Goal: Information Seeking & Learning: Learn about a topic

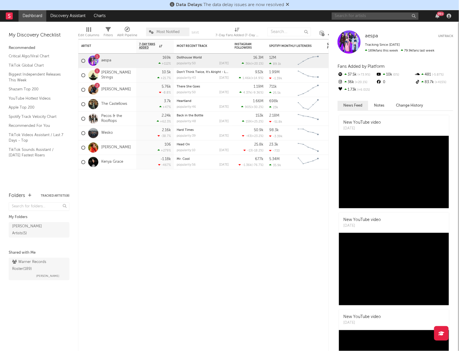
click at [354, 16] on input "text" at bounding box center [375, 15] width 87 height 7
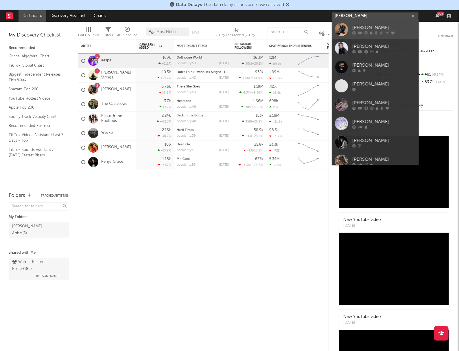
type input "[PERSON_NAME]"
click at [379, 24] on div "[PERSON_NAME]" at bounding box center [385, 27] width 64 height 7
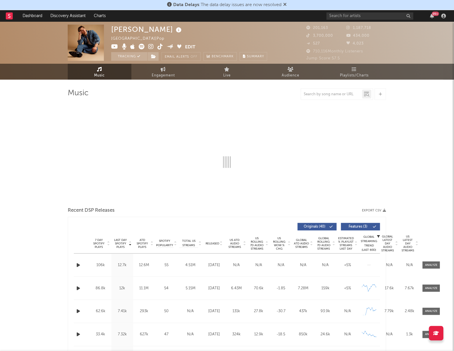
select select "6m"
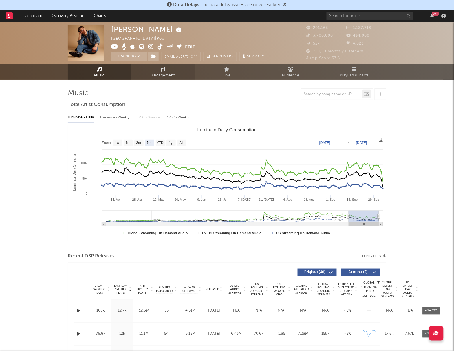
click at [153, 73] on span "Engagement" at bounding box center [163, 75] width 23 height 7
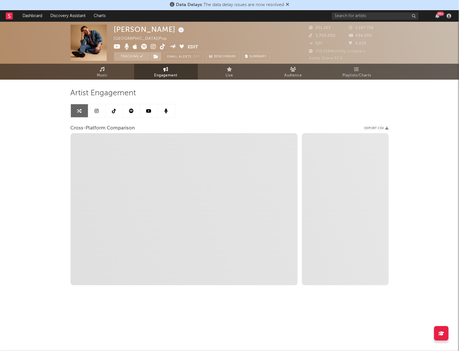
select select "1w"
click at [281, 73] on link "Audience" at bounding box center [294, 72] width 64 height 16
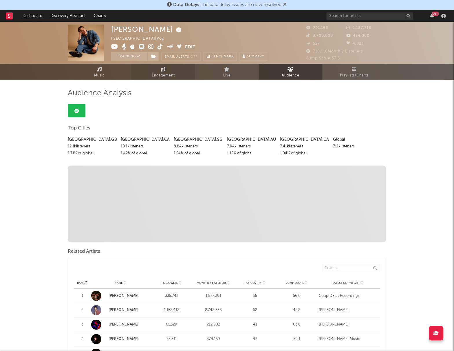
click at [171, 72] on span "Engagement" at bounding box center [163, 75] width 23 height 7
select select "1w"
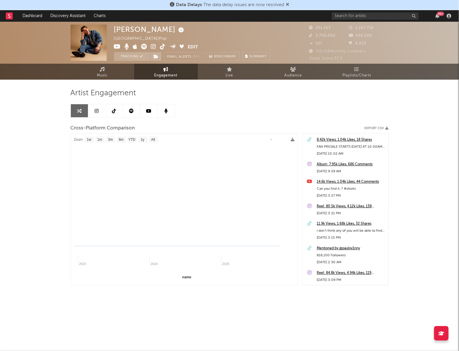
select select "1m"
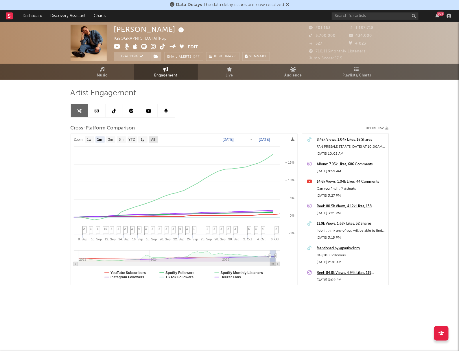
click at [156, 138] on rect at bounding box center [153, 139] width 9 height 6
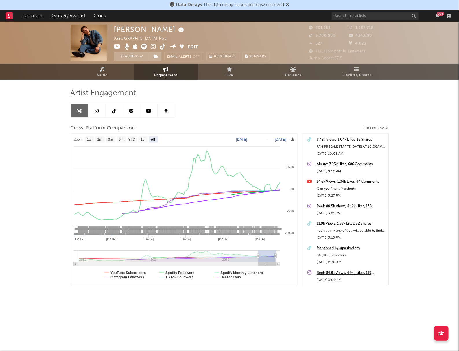
select select "1m"
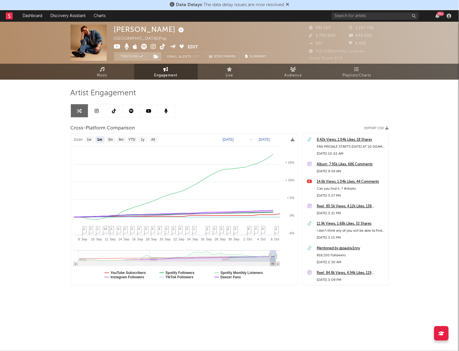
select select "All"
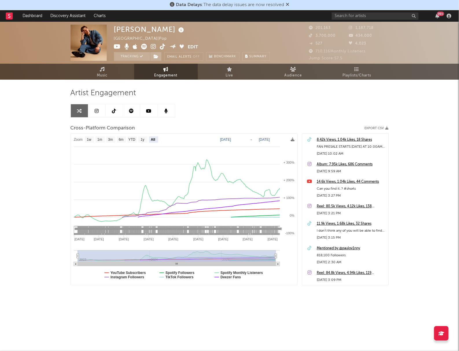
click at [99, 111] on link at bounding box center [96, 110] width 17 height 13
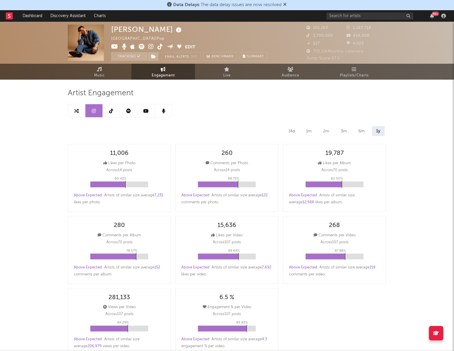
select select "6m"
click at [101, 70] on icon at bounding box center [99, 69] width 5 height 5
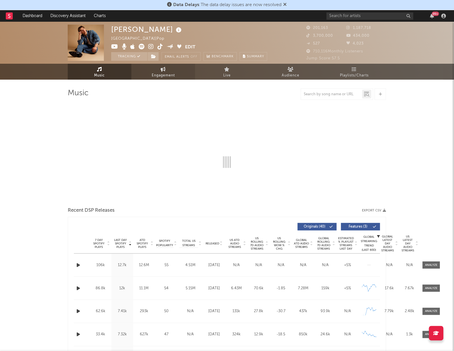
click at [164, 76] on span "Engagement" at bounding box center [163, 75] width 23 height 7
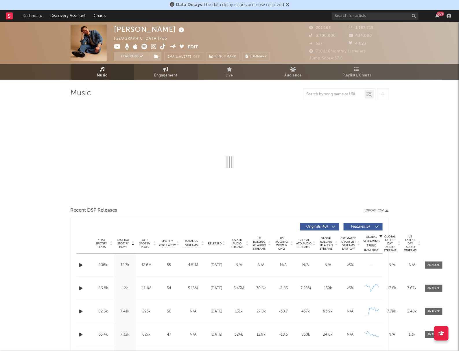
select select "1w"
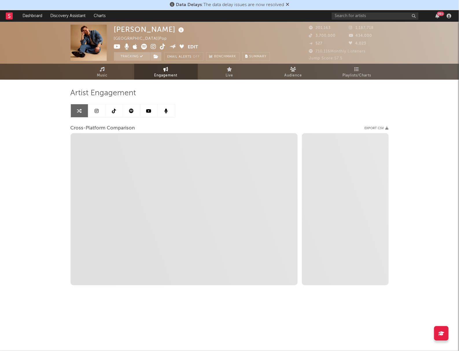
select select "1m"
